Goal: Information Seeking & Learning: Learn about a topic

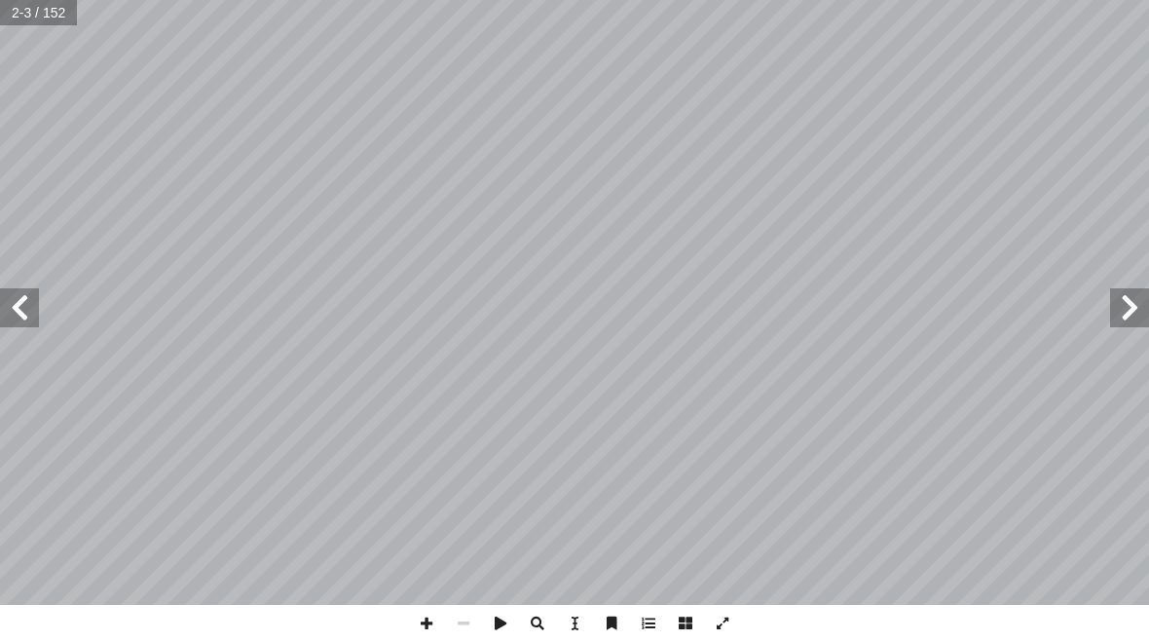
click at [10, 308] on span at bounding box center [19, 307] width 39 height 39
click at [5, 6] on input "text" at bounding box center [39, 12] width 79 height 25
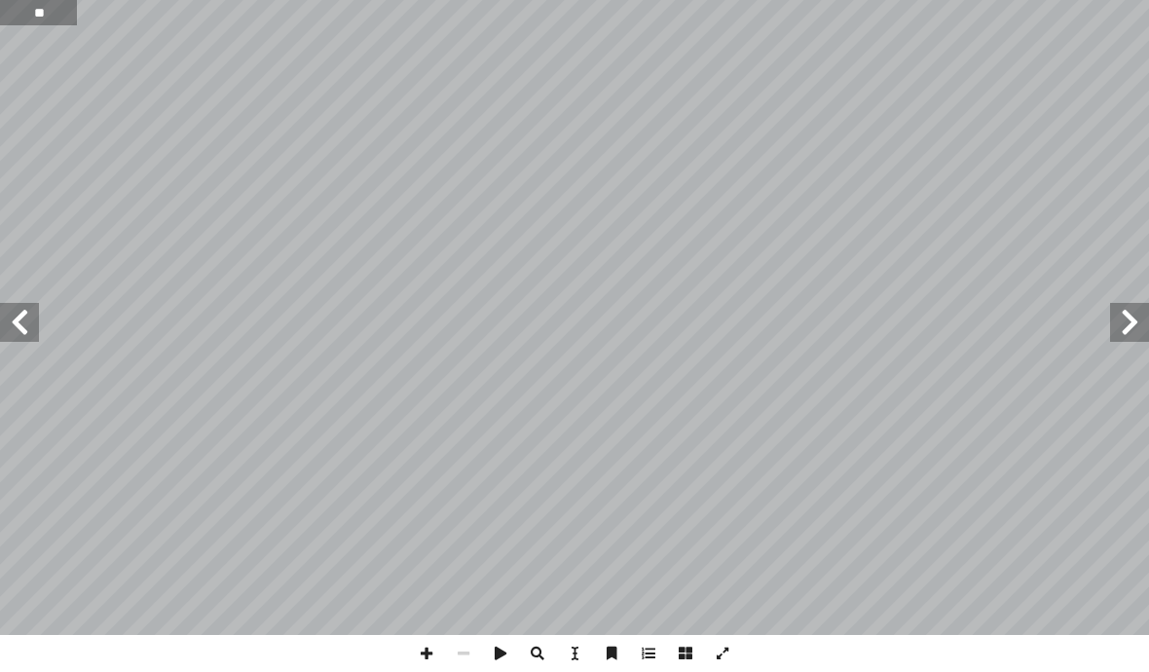
type input "**"
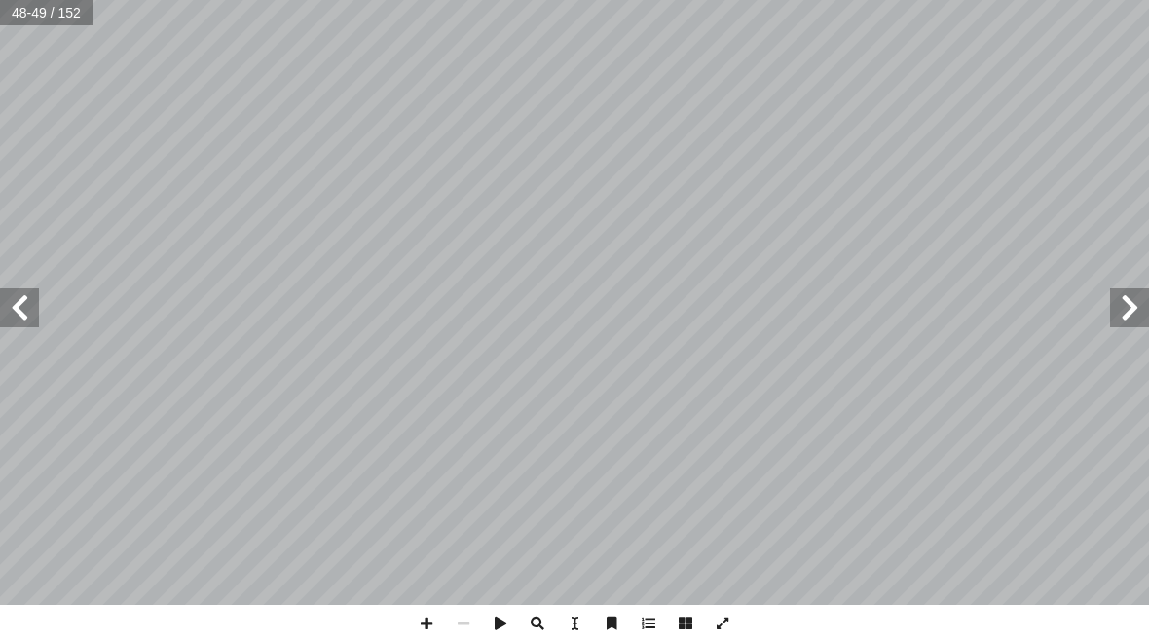
click at [1129, 306] on span at bounding box center [1129, 307] width 39 height 39
click at [16, 288] on span at bounding box center [19, 307] width 39 height 39
click at [1117, 298] on span at bounding box center [1129, 307] width 39 height 39
